Goal: Feedback & Contribution: Leave review/rating

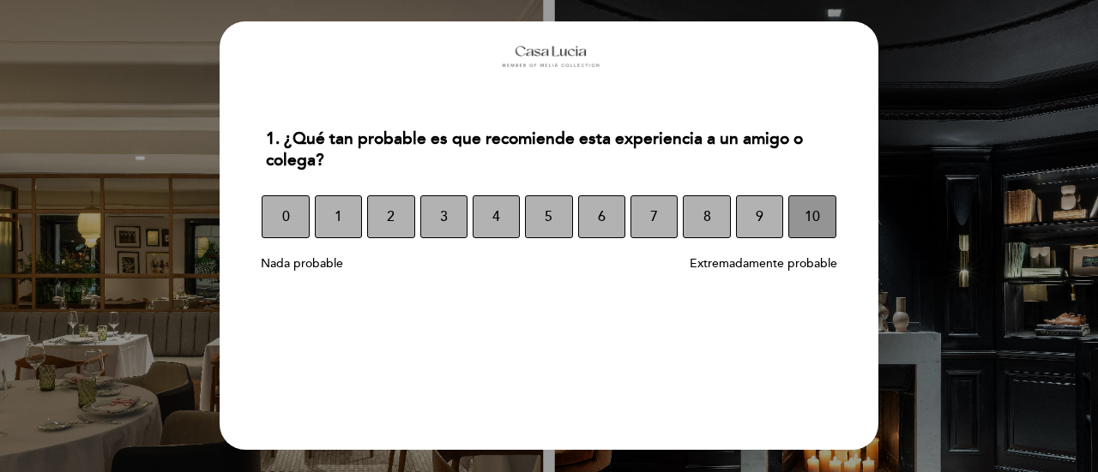
click at [803, 227] on button "10" at bounding box center [811, 217] width 47 height 43
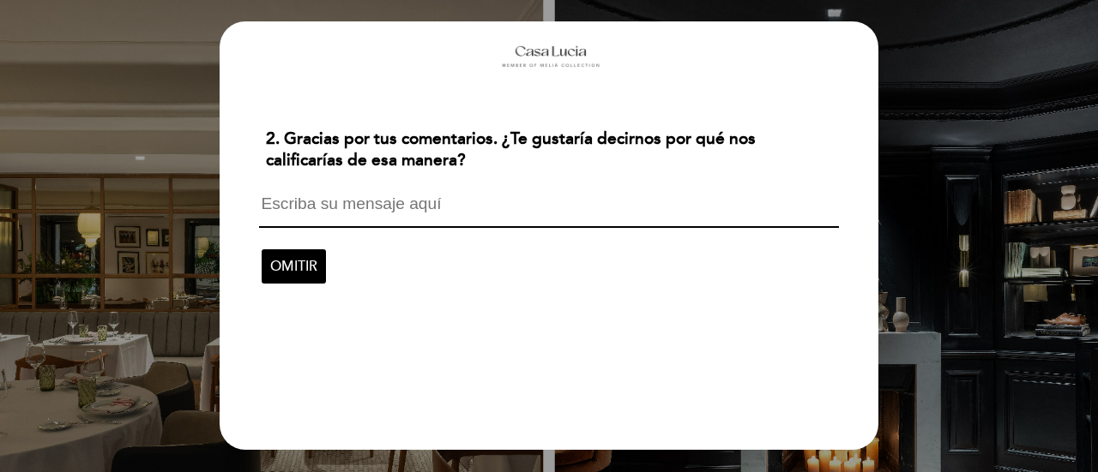
click at [524, 219] on textarea at bounding box center [548, 212] width 579 height 33
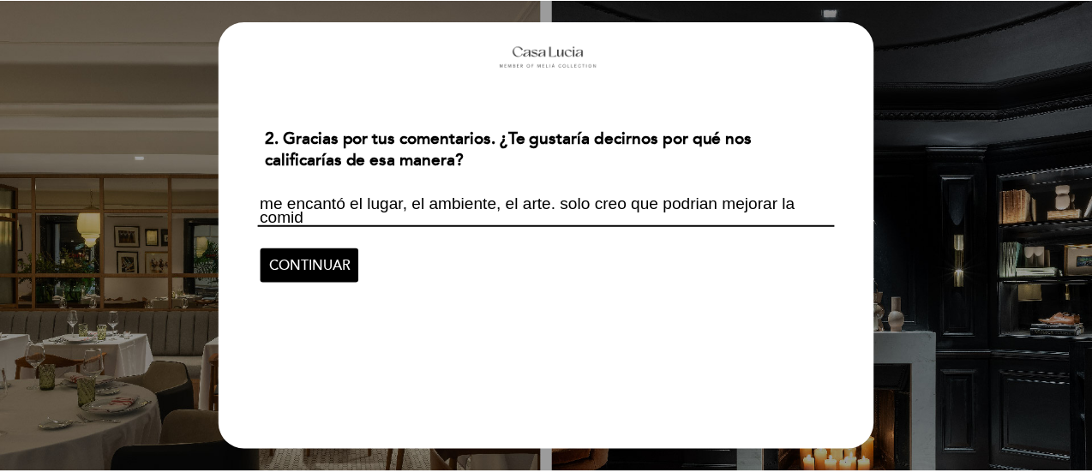
scroll to position [1, 0]
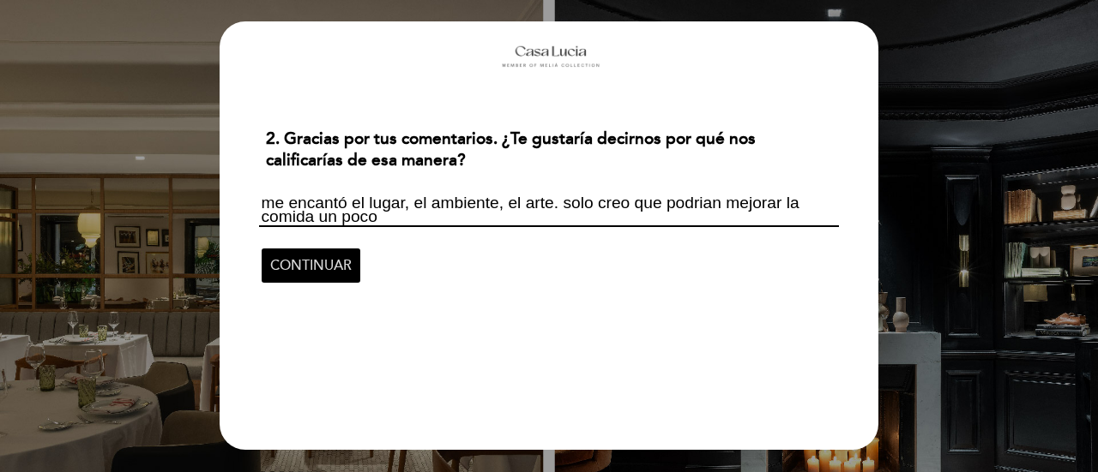
type textarea "me encantó el lugar, el ambiente, el arte. solo creo que podrian mejorar la com…"
click at [292, 256] on span "CONTINUAR" at bounding box center [310, 266] width 81 height 48
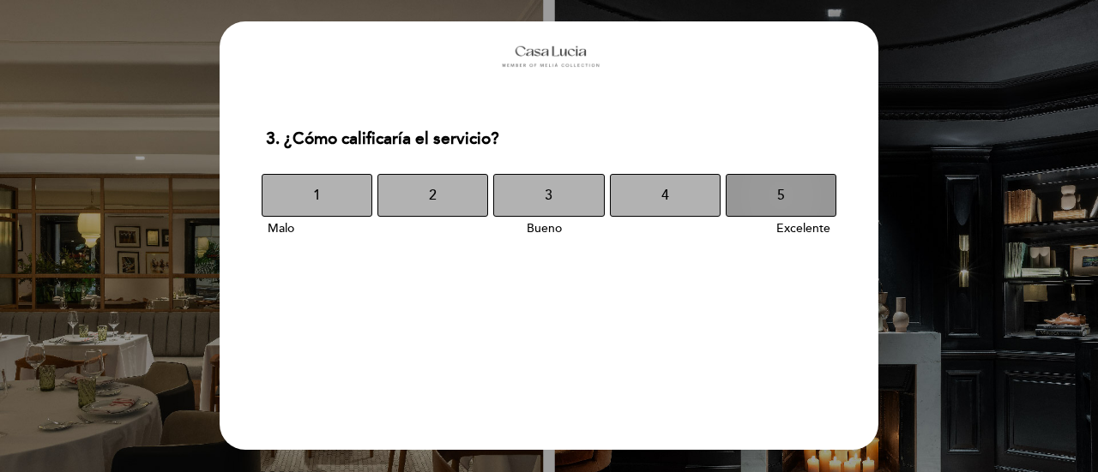
click at [743, 188] on button "5" at bounding box center [780, 195] width 111 height 43
click at [766, 187] on button "5" at bounding box center [780, 195] width 111 height 43
click at [780, 191] on span "5" at bounding box center [781, 196] width 8 height 48
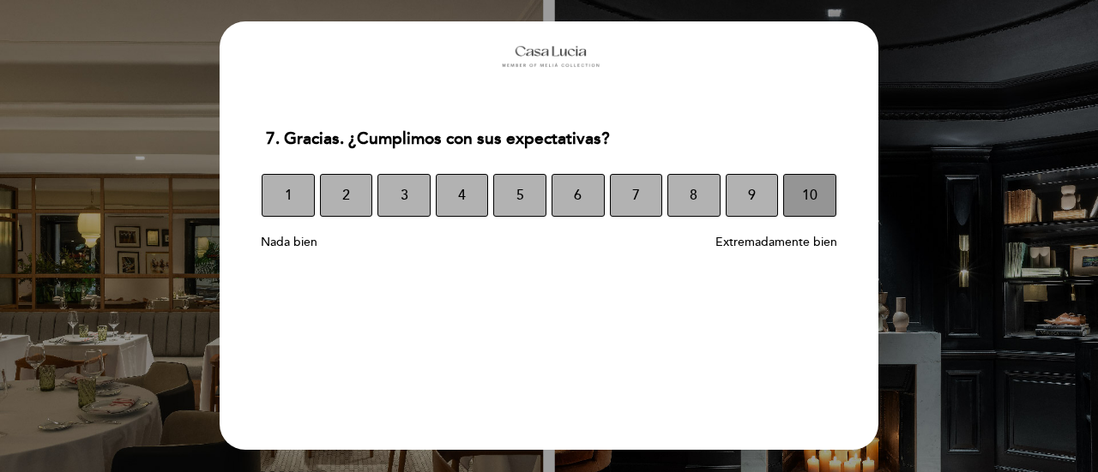
click at [812, 186] on span "10" at bounding box center [809, 196] width 15 height 48
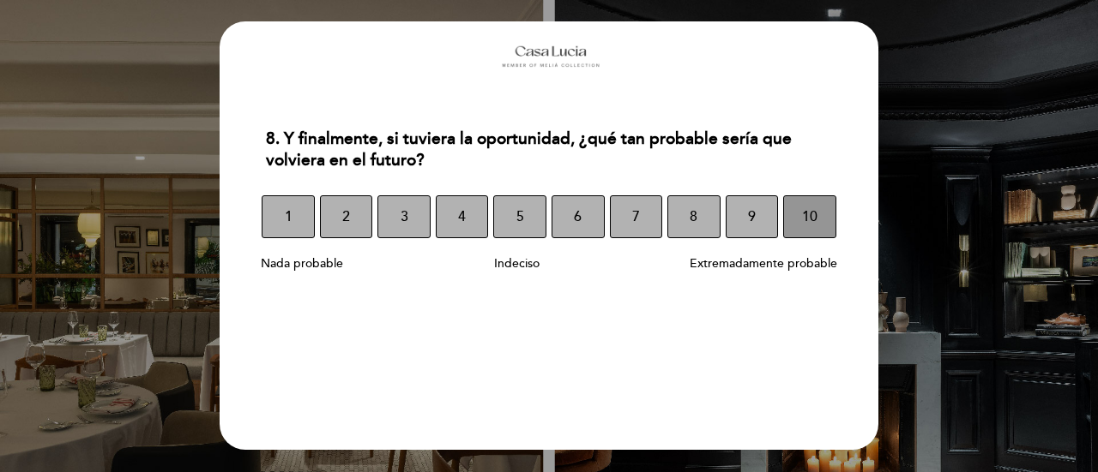
click at [823, 215] on button "10" at bounding box center [809, 217] width 53 height 43
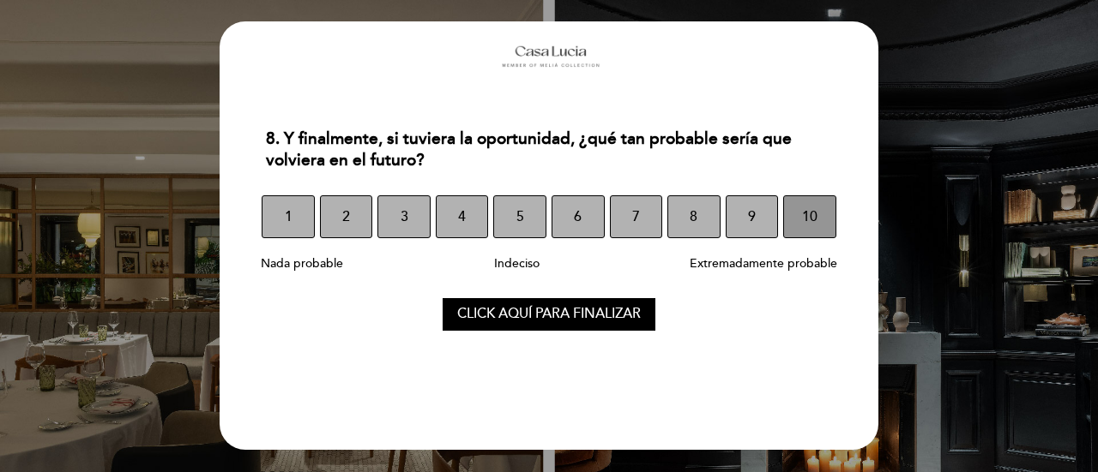
select select "es"
